Goal: Transaction & Acquisition: Purchase product/service

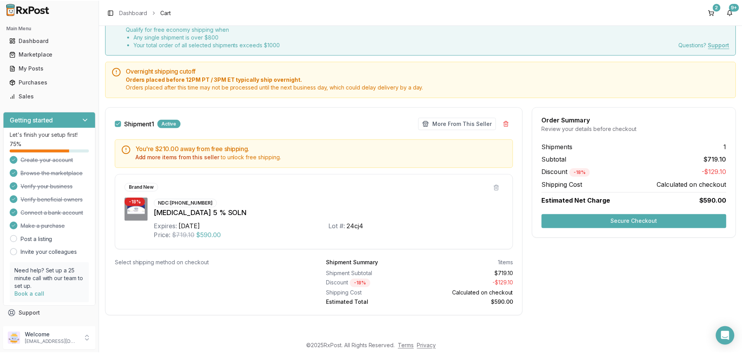
scroll to position [19, 0]
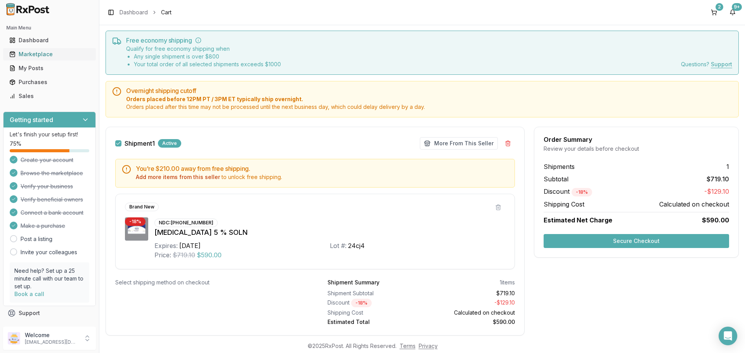
click at [48, 58] on div "Marketplace" at bounding box center [49, 54] width 80 height 8
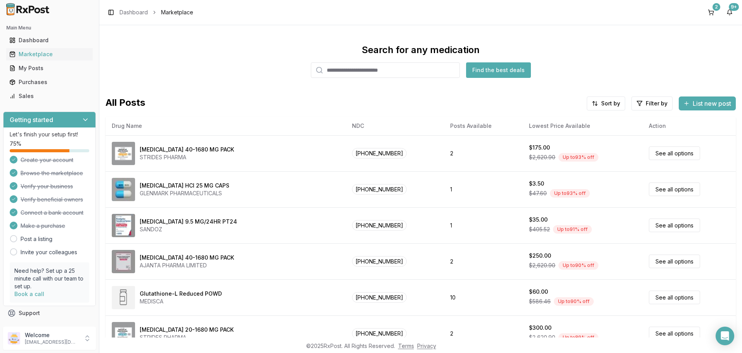
click at [370, 78] on input "search" at bounding box center [385, 70] width 149 height 16
type input "******"
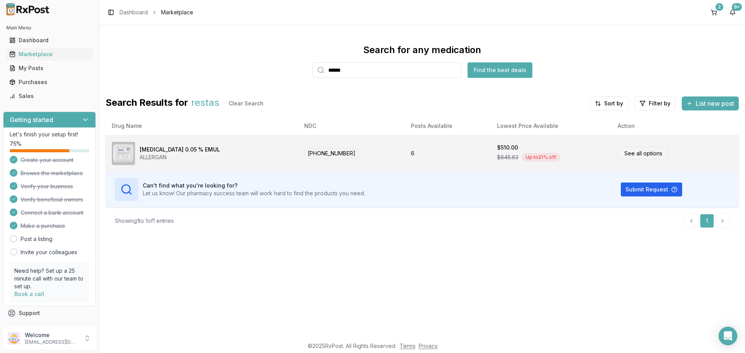
click at [409, 171] on td "6" at bounding box center [448, 153] width 86 height 36
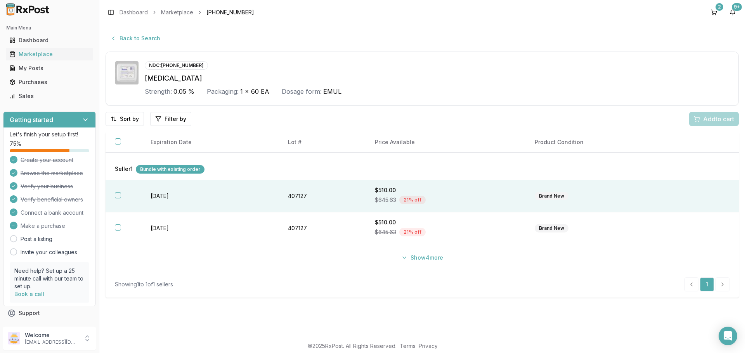
click at [121, 199] on button "button" at bounding box center [118, 195] width 6 height 6
click at [708, 124] on span "Add 1 to cart" at bounding box center [717, 118] width 34 height 9
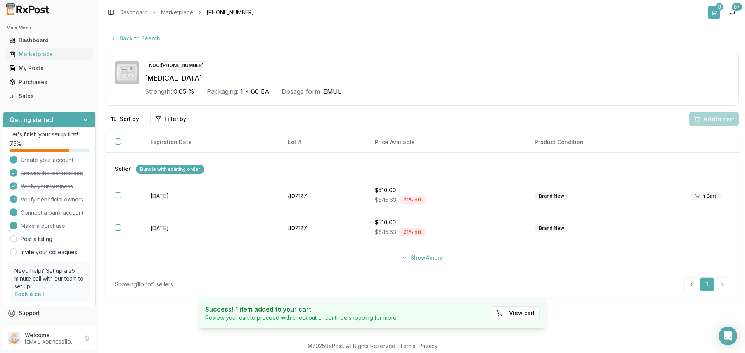
click at [708, 12] on button "3" at bounding box center [714, 12] width 12 height 12
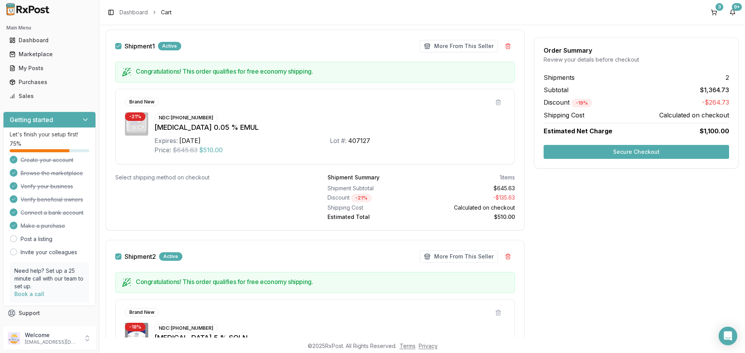
scroll to position [78, 0]
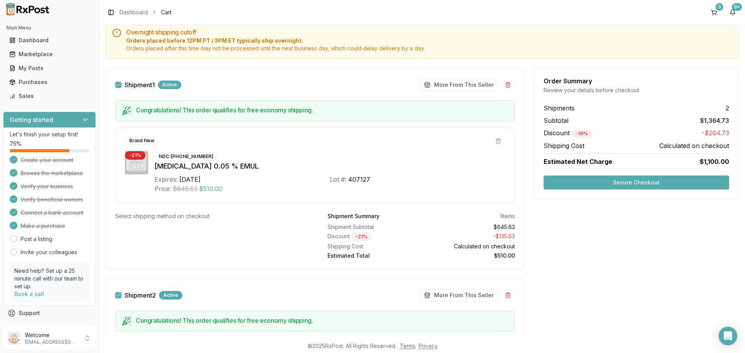
click at [636, 190] on button "Secure Checkout" at bounding box center [636, 183] width 185 height 14
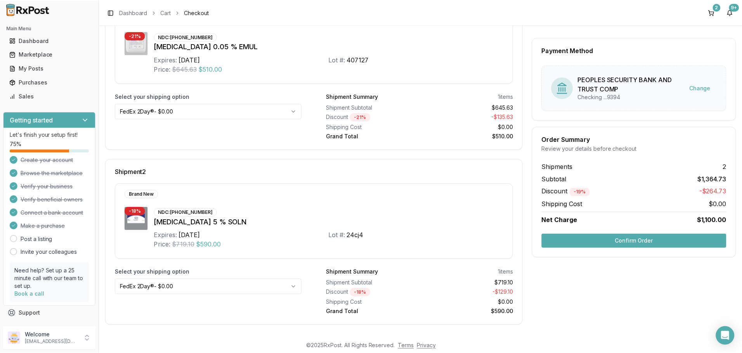
scroll to position [285, 0]
click at [633, 248] on button "Confirm Order" at bounding box center [636, 241] width 185 height 14
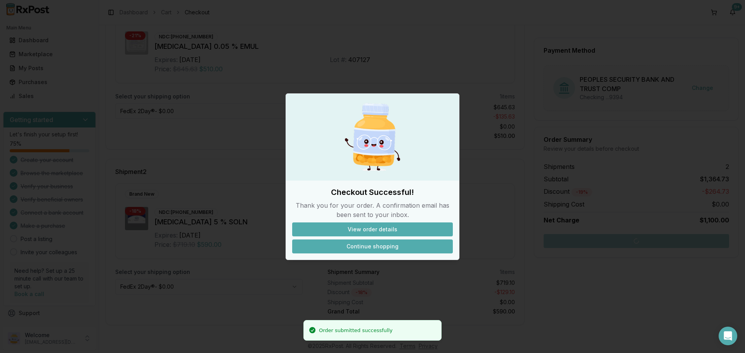
click at [367, 254] on button "Continue shopping" at bounding box center [372, 247] width 161 height 14
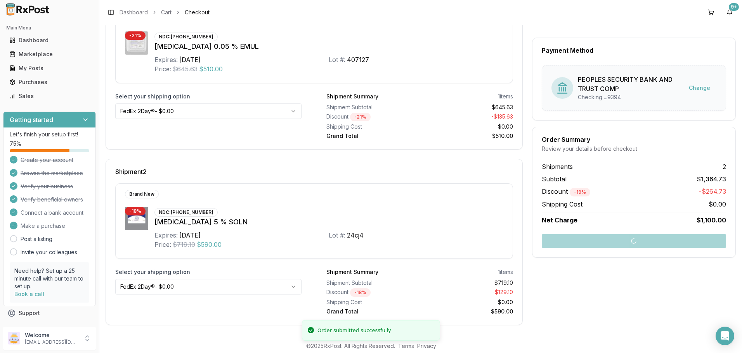
scroll to position [75, 0]
